Goal: Information Seeking & Learning: Learn about a topic

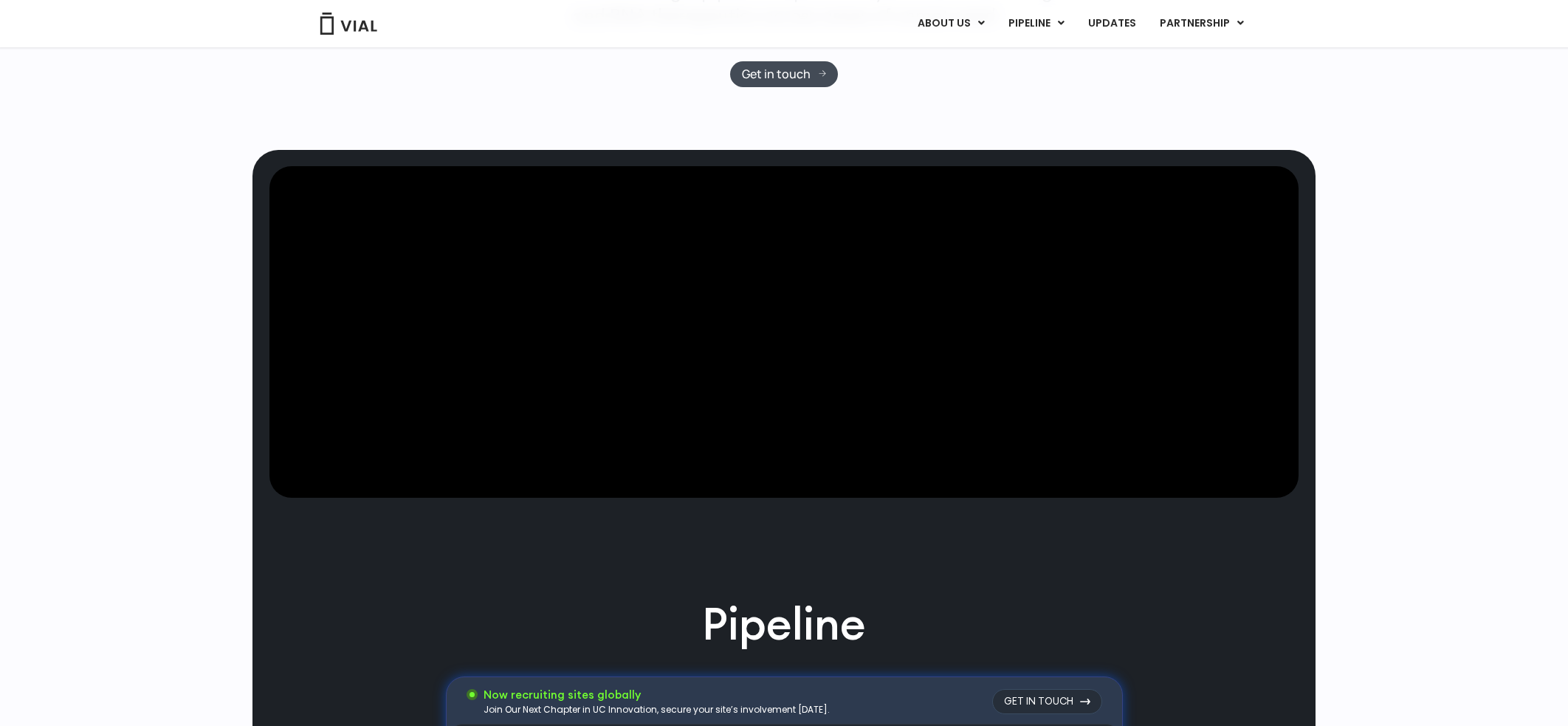
drag, startPoint x: 679, startPoint y: 370, endPoint x: 859, endPoint y: 371, distance: 180.0
click at [859, 371] on video at bounding box center [783, 332] width 1029 height 332
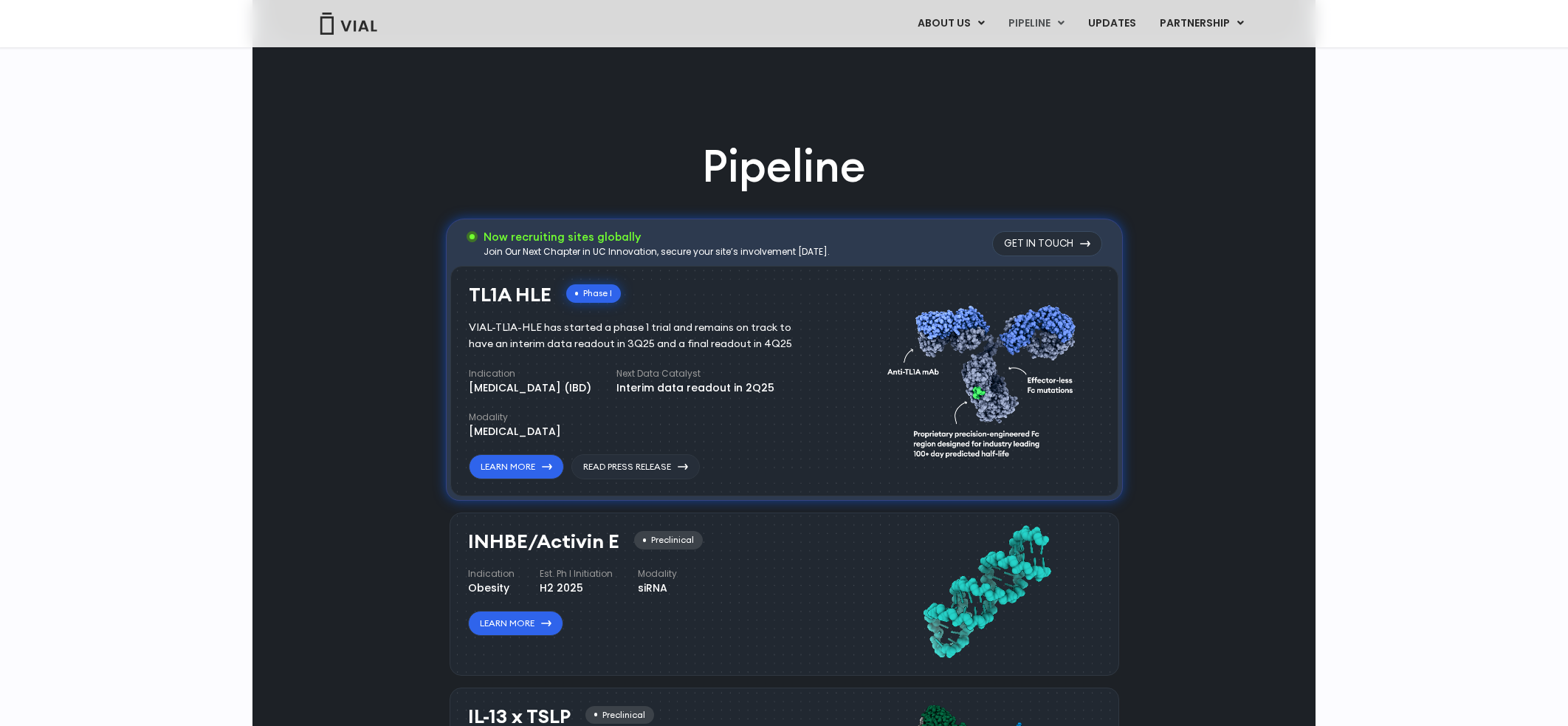
scroll to position [808, 0]
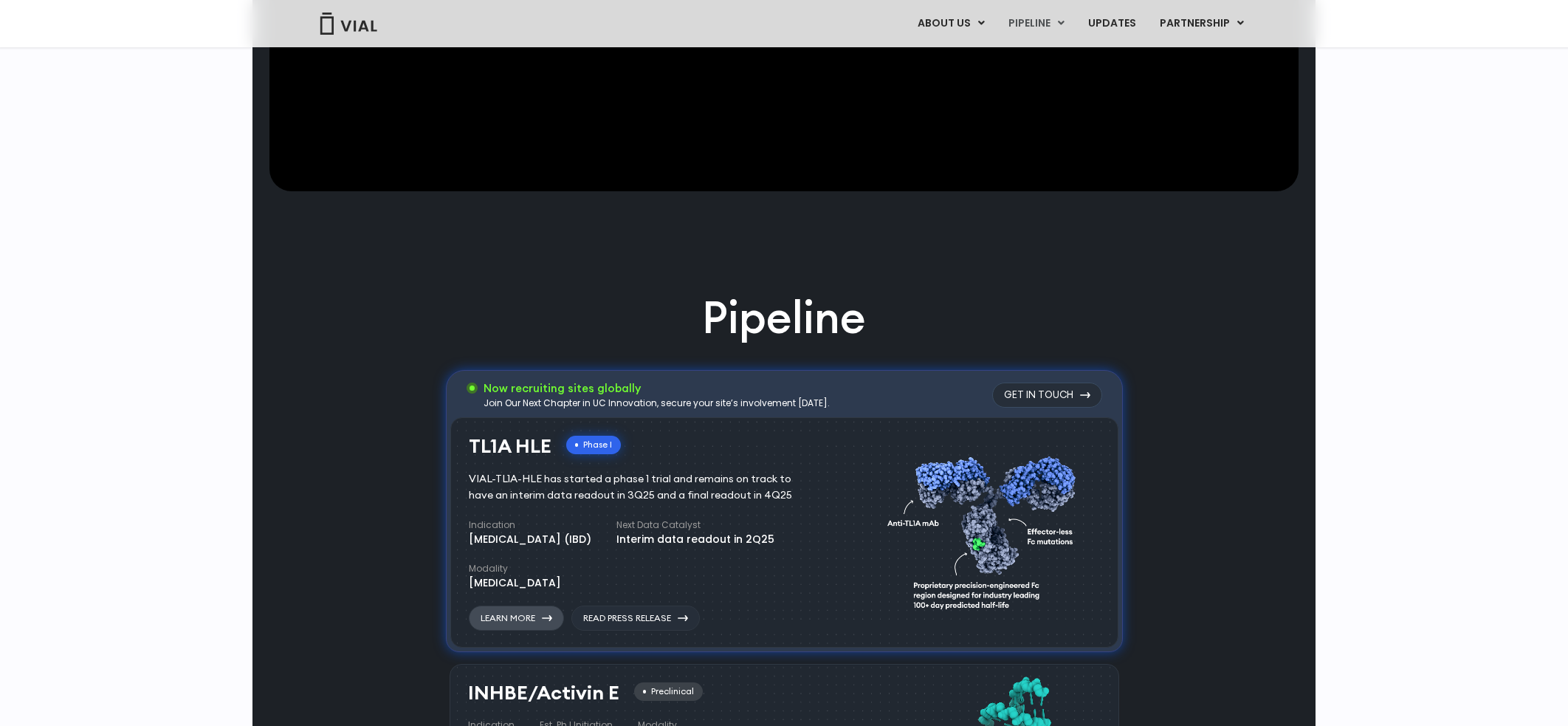
click at [524, 622] on link "Learn More" at bounding box center [516, 618] width 95 height 25
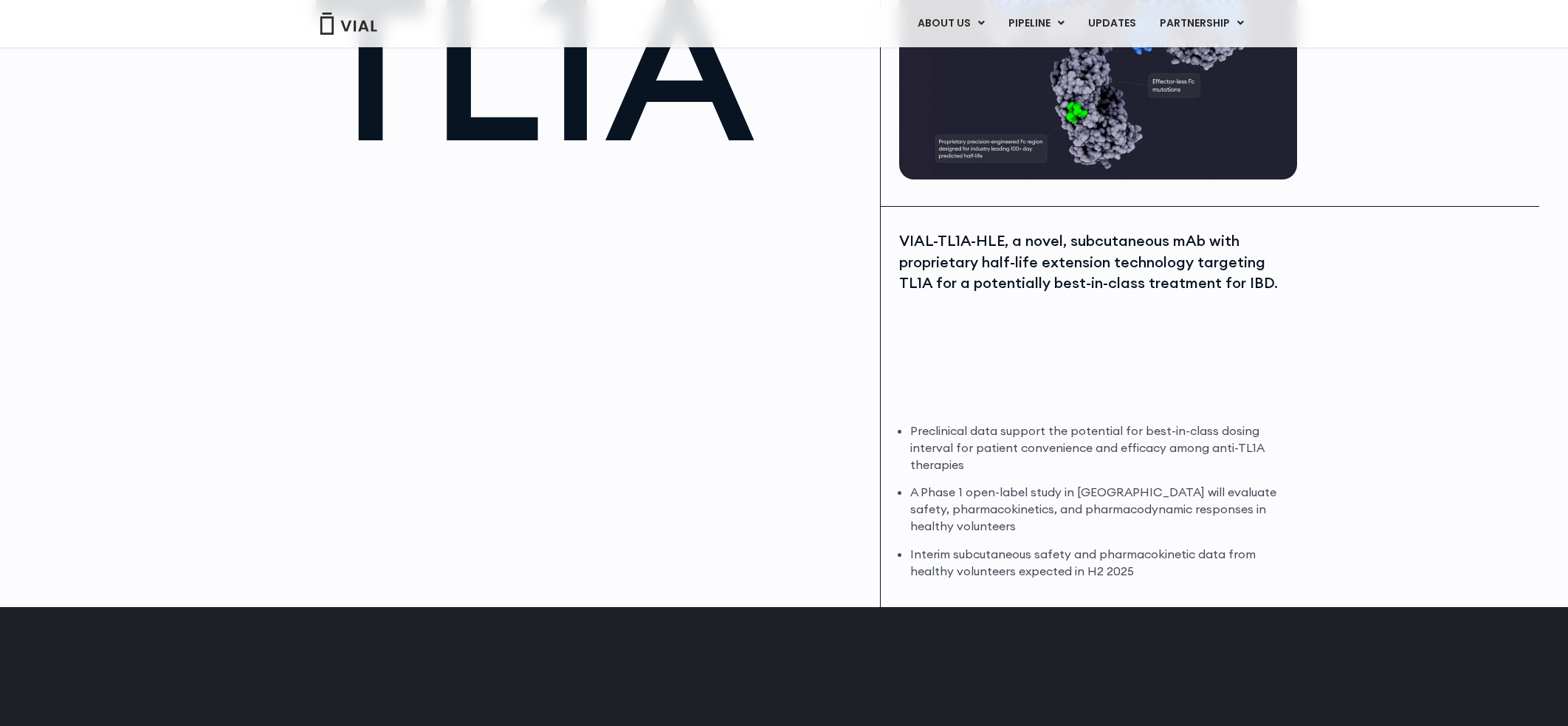
scroll to position [196, 0]
